Goal: Transaction & Acquisition: Purchase product/service

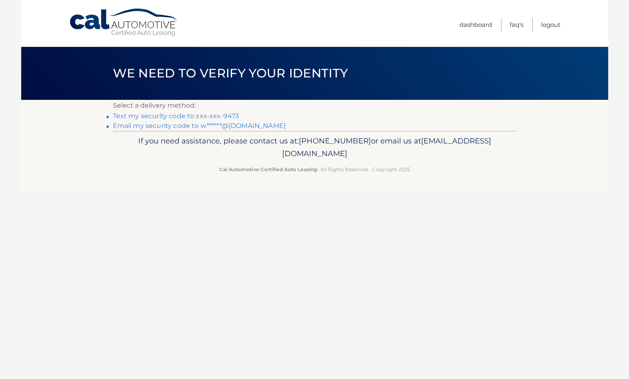
click at [130, 114] on link "Text my security code to xxx-xxx-9473" at bounding box center [176, 116] width 126 height 8
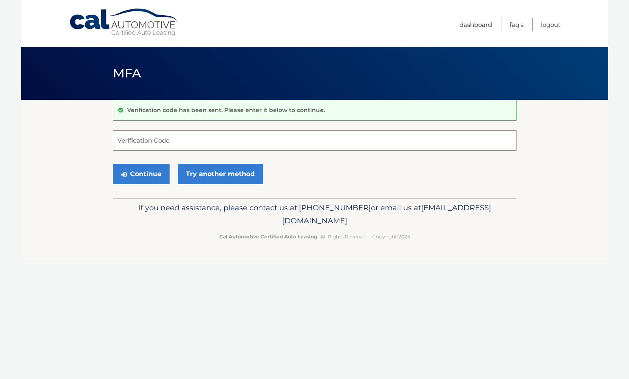
click at [263, 137] on input "Verification Code" at bounding box center [315, 140] width 404 height 20
type input "626606"
click at [130, 173] on button "Continue" at bounding box center [141, 174] width 57 height 20
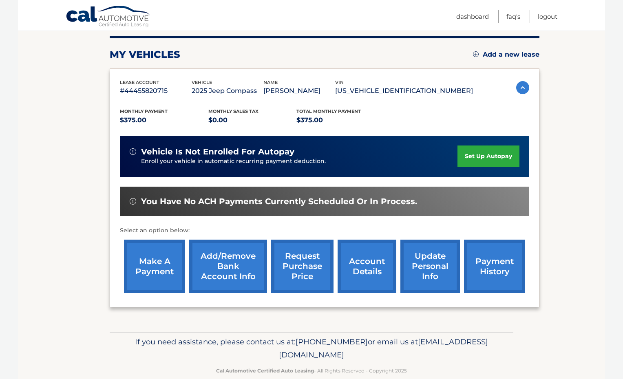
scroll to position [115, 0]
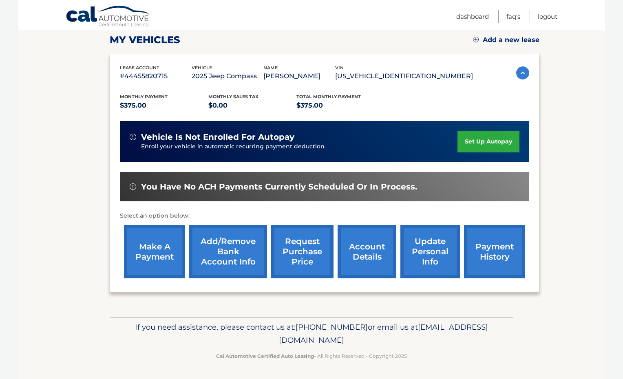
click at [499, 245] on link "payment history" at bounding box center [494, 251] width 61 height 53
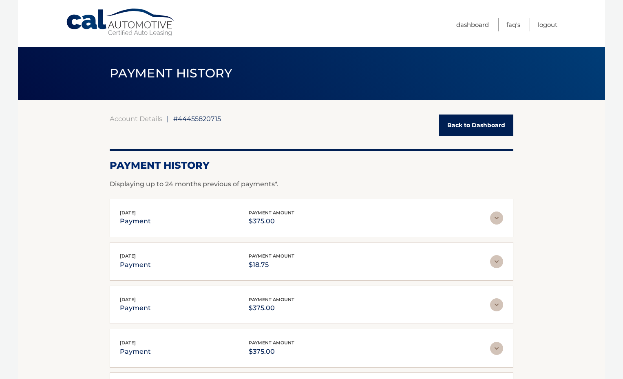
click at [480, 126] on link "Back to Dashboard" at bounding box center [476, 126] width 74 height 22
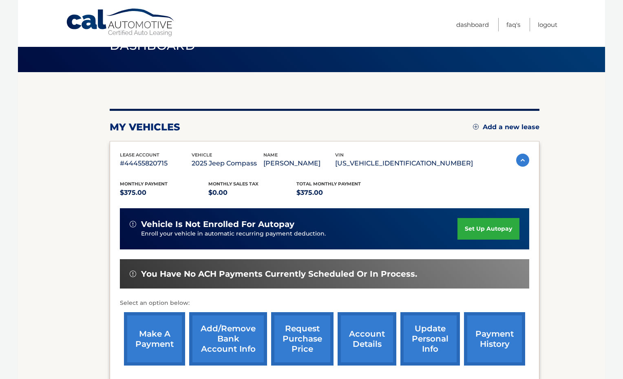
scroll to position [82, 0]
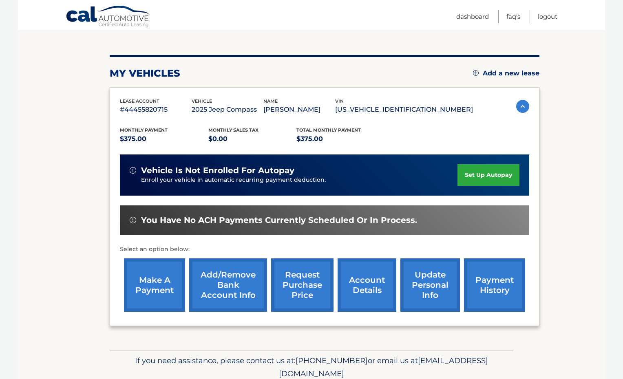
click at [147, 290] on link "make a payment" at bounding box center [154, 284] width 61 height 53
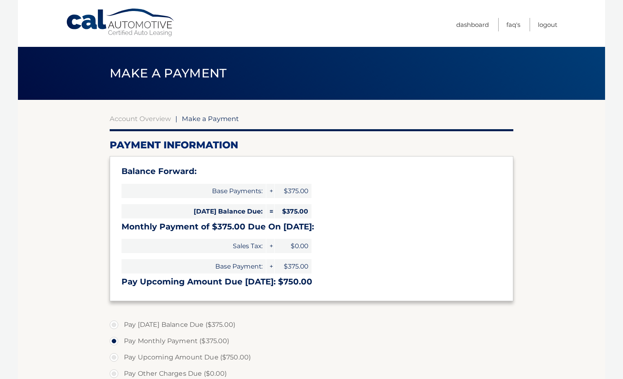
select select "ZWM1ODBjODItY2VmZi00NDhhLTk1ZjgtNmU2YjJkNzA0ZmZm"
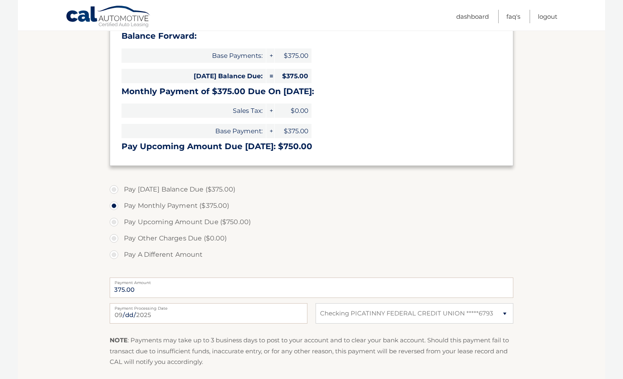
scroll to position [82, 0]
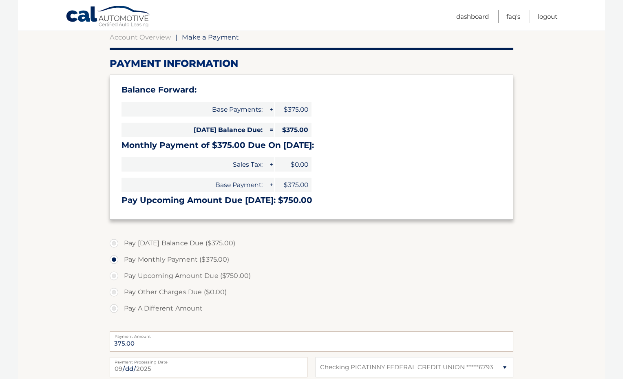
click at [116, 242] on label "Pay Today's Balance Due ($375.00)" at bounding box center [312, 243] width 404 height 16
click at [116, 242] on input "Pay Today's Balance Due ($375.00)" at bounding box center [117, 241] width 8 height 13
radio input "true"
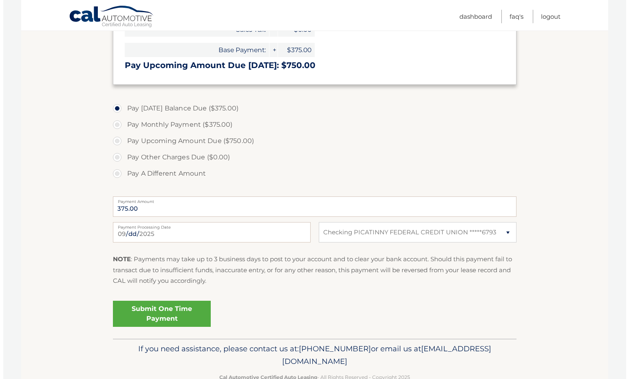
scroll to position [238, 0]
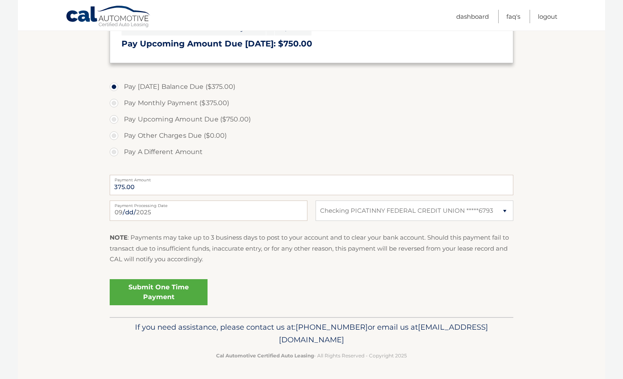
click at [157, 290] on link "Submit One Time Payment" at bounding box center [159, 292] width 98 height 26
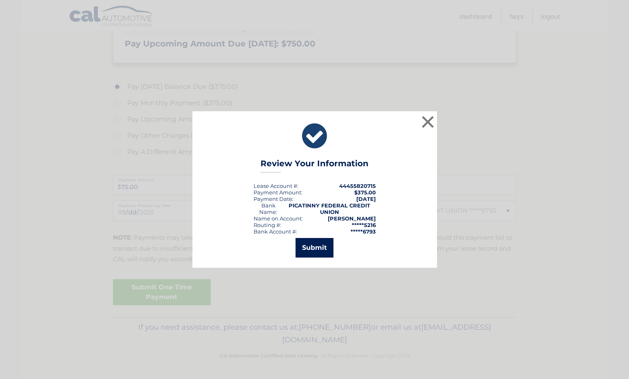
click at [314, 243] on button "Submit" at bounding box center [315, 248] width 38 height 20
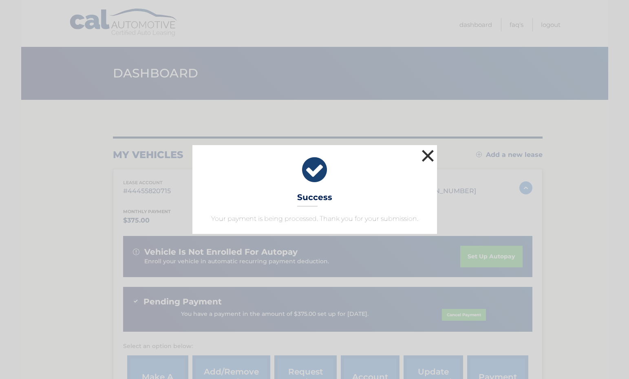
click at [427, 156] on button "×" at bounding box center [428, 156] width 16 height 16
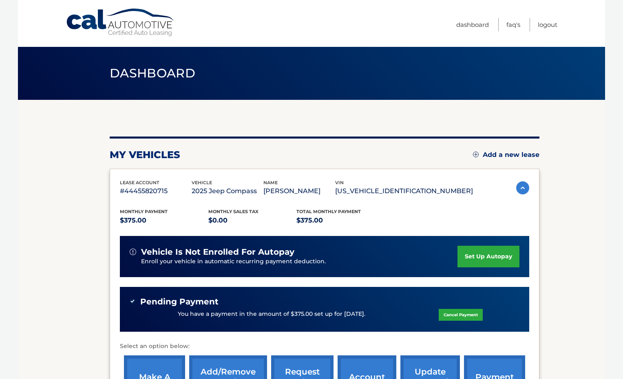
drag, startPoint x: 310, startPoint y: 200, endPoint x: 533, endPoint y: 207, distance: 223.5
click at [533, 207] on div "lease account #44455820715 vehicle 2025 Jeep Compass name MELISSA SLAHOR vin 3C…" at bounding box center [325, 296] width 430 height 255
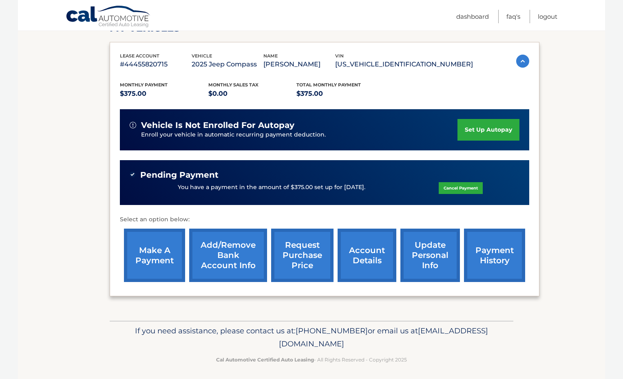
scroll to position [130, 0]
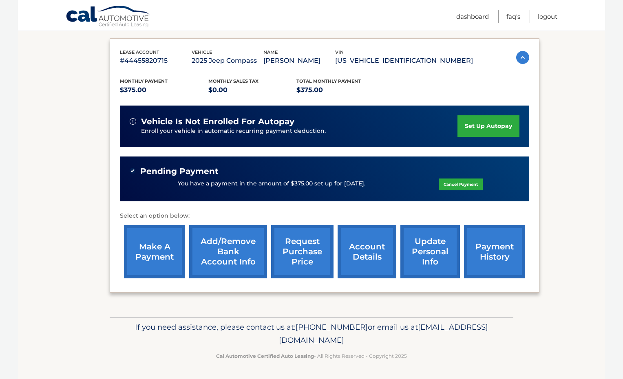
click at [497, 257] on link "payment history" at bounding box center [494, 251] width 61 height 53
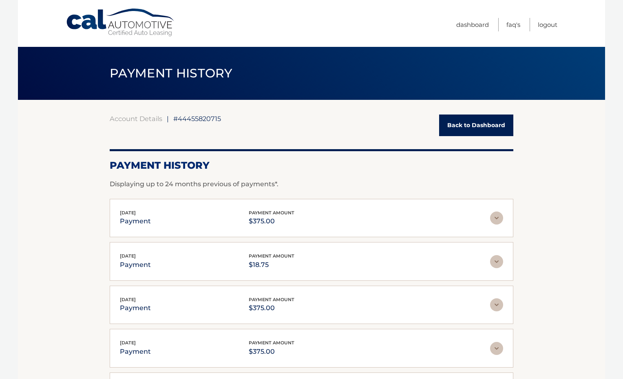
click at [467, 124] on link "Back to Dashboard" at bounding box center [476, 126] width 74 height 22
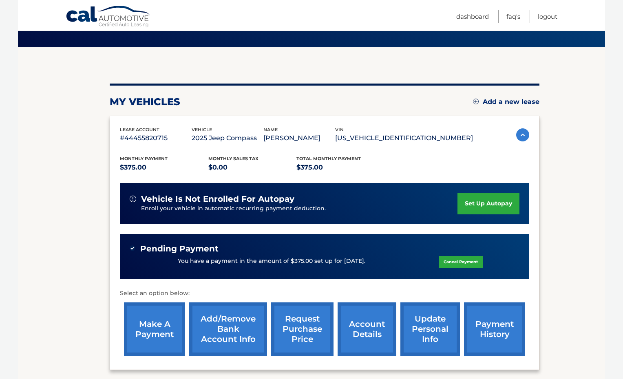
scroll to position [122, 0]
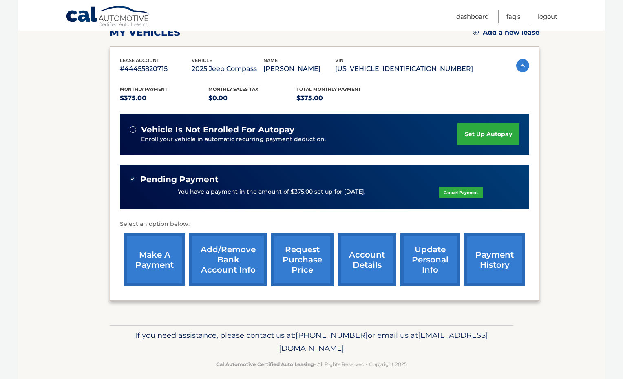
click at [359, 256] on link "account details" at bounding box center [367, 259] width 59 height 53
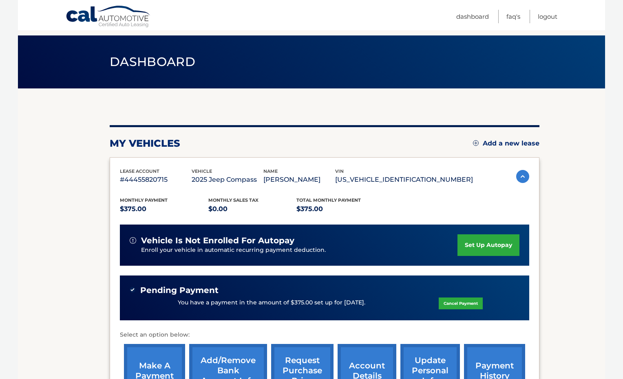
scroll to position [8, 0]
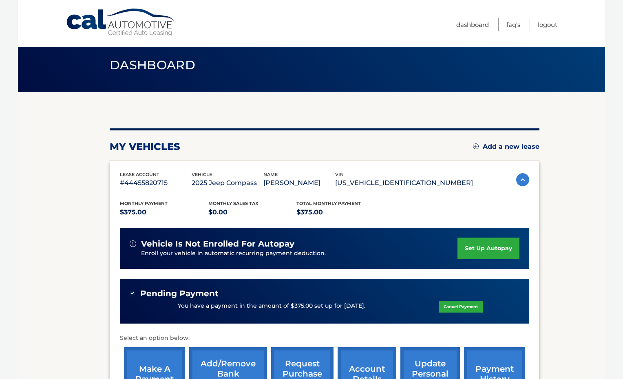
click at [562, 170] on section "my vehicles Add a new lease lease account #44455820715 vehicle 2025 Jeep Compas…" at bounding box center [311, 266] width 587 height 348
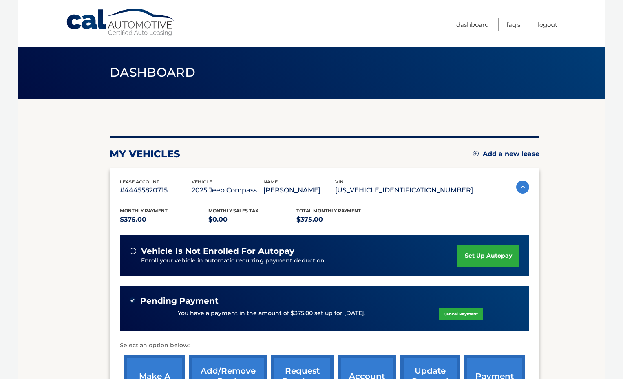
scroll to position [0, 0]
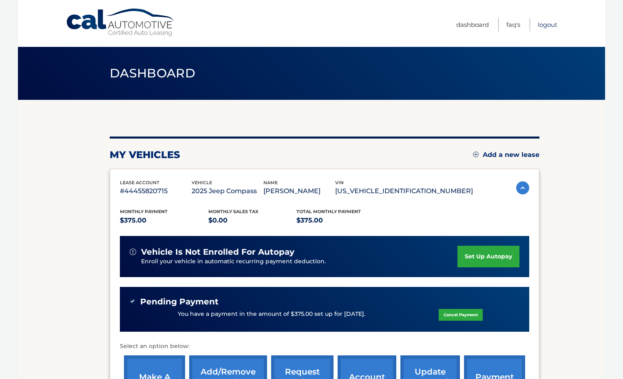
click at [545, 26] on link "Logout" at bounding box center [548, 24] width 20 height 13
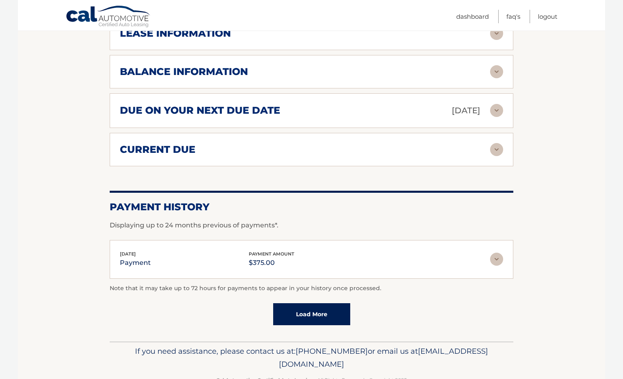
scroll to position [526, 0]
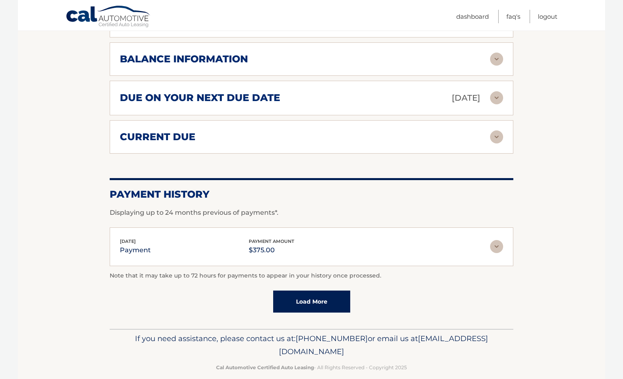
click at [500, 130] on img at bounding box center [496, 136] width 13 height 13
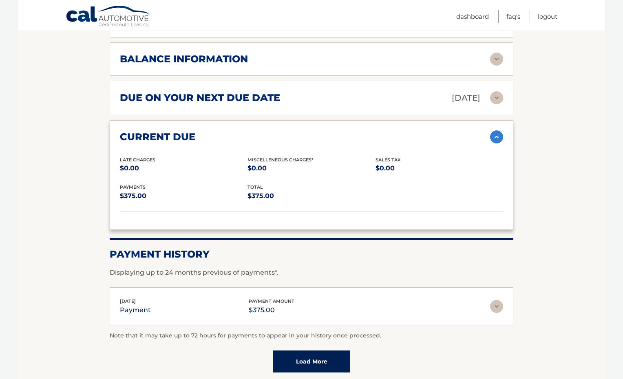
click at [499, 130] on img at bounding box center [496, 136] width 13 height 13
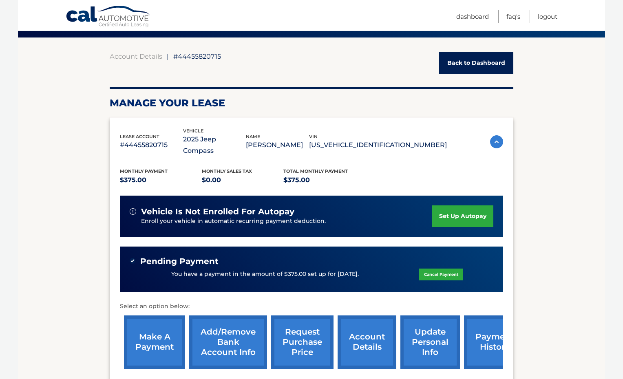
scroll to position [0, 0]
